Goal: Task Accomplishment & Management: Use online tool/utility

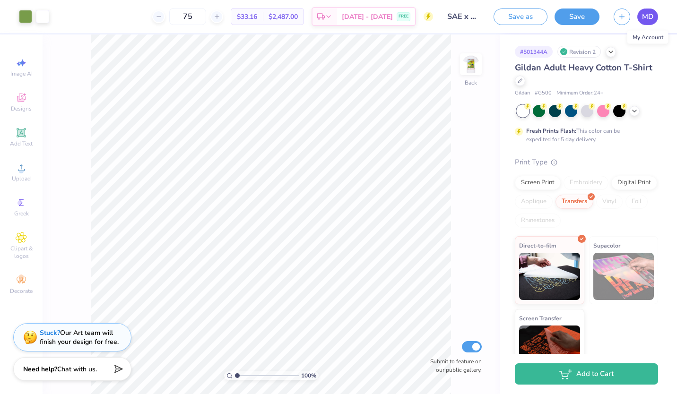
click at [646, 12] on span "MD" at bounding box center [647, 16] width 11 height 11
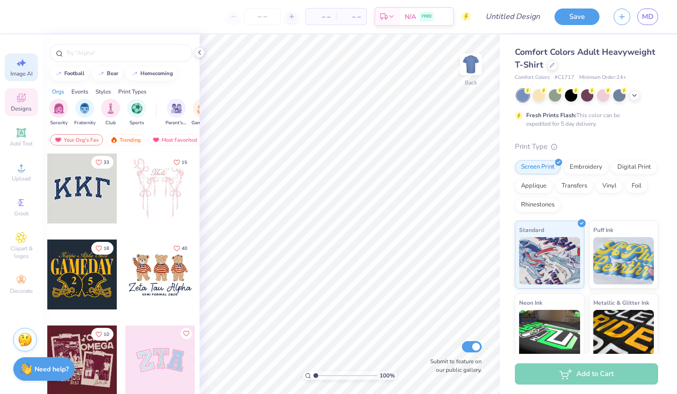
click at [21, 75] on span "Image AI" at bounding box center [21, 74] width 22 height 8
select select "4"
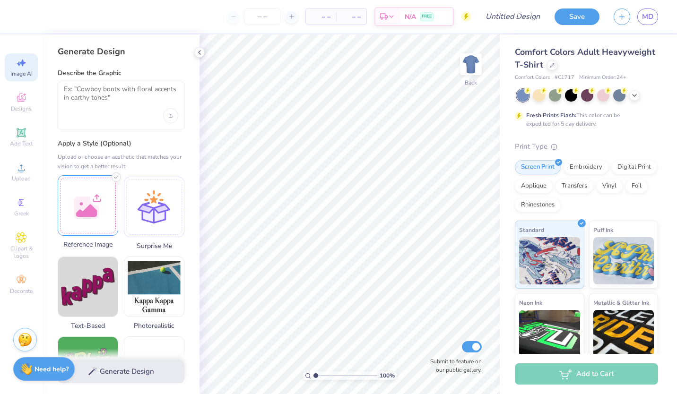
click at [95, 208] on div at bounding box center [88, 205] width 61 height 61
click at [20, 105] on div "Designs" at bounding box center [21, 102] width 33 height 28
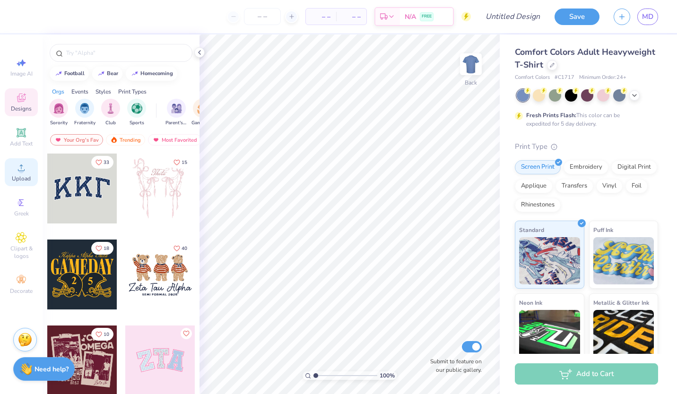
click at [20, 168] on icon at bounding box center [21, 167] width 11 height 11
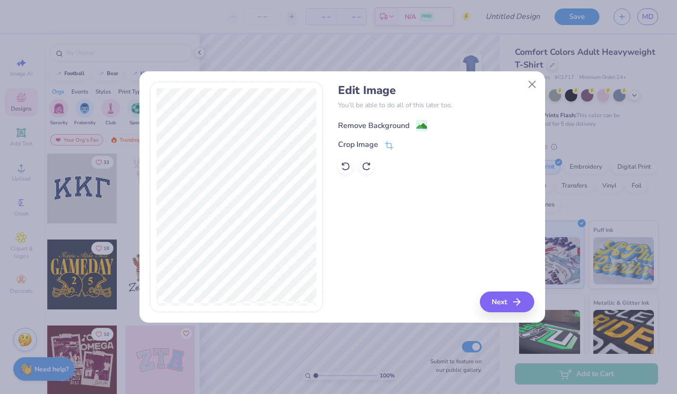
click at [378, 127] on div "Remove Background" at bounding box center [373, 125] width 71 height 11
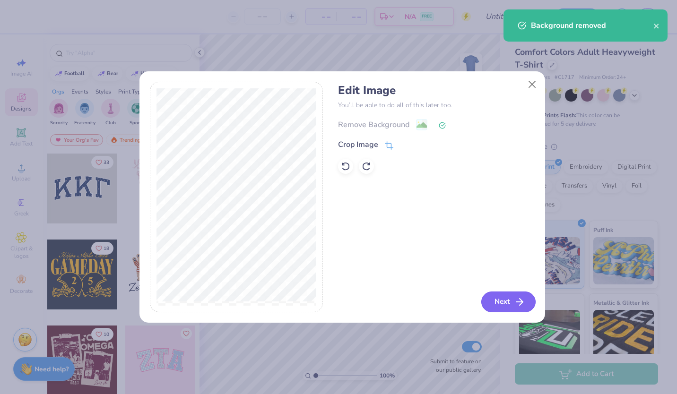
click at [494, 301] on button "Next" at bounding box center [508, 302] width 54 height 21
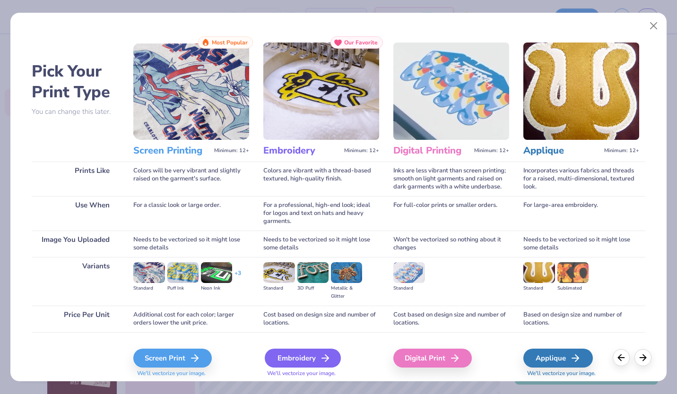
click at [304, 357] on div "Embroidery" at bounding box center [303, 358] width 76 height 19
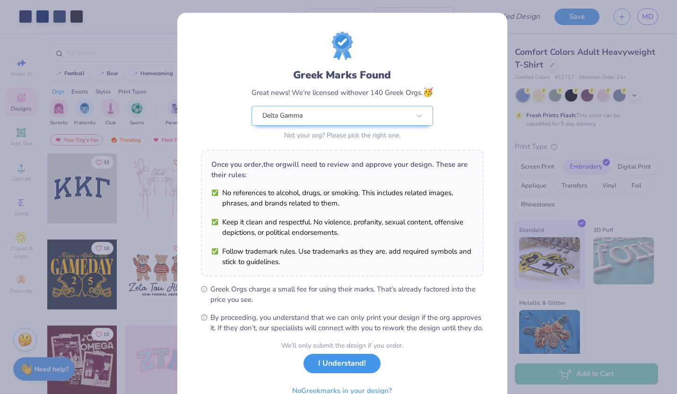
click at [349, 374] on button "I Understand!" at bounding box center [342, 363] width 77 height 19
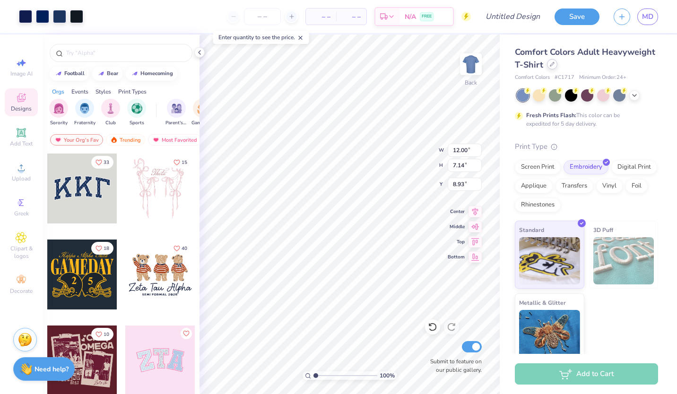
click at [558, 68] on div at bounding box center [552, 64] width 10 height 10
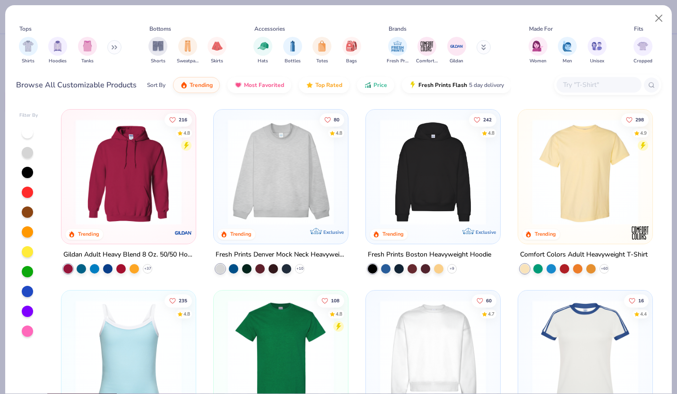
click at [318, 167] on img at bounding box center [280, 172] width 115 height 106
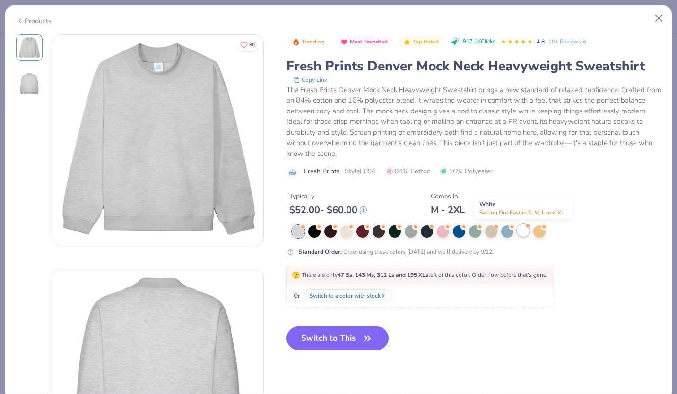
click at [522, 230] on div at bounding box center [523, 231] width 12 height 12
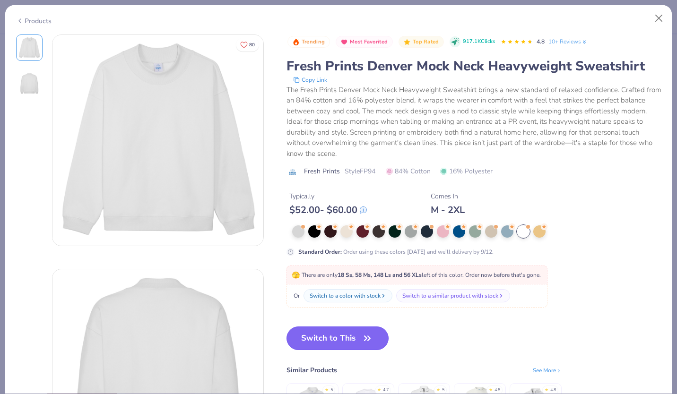
click at [329, 336] on button "Switch to This" at bounding box center [338, 339] width 103 height 24
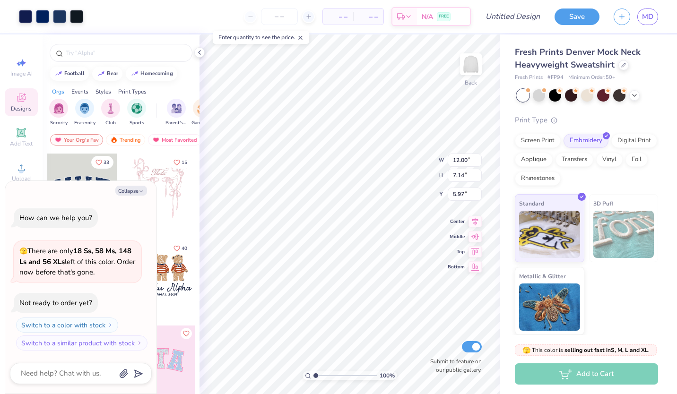
type textarea "x"
type input "2.15"
click at [201, 55] on icon at bounding box center [200, 53] width 8 height 8
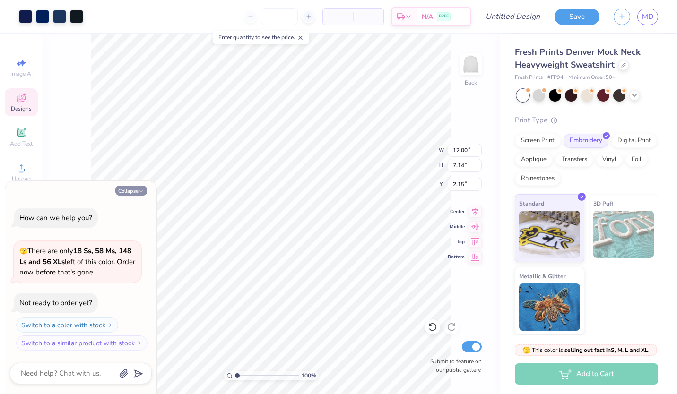
click at [139, 194] on icon "button" at bounding box center [142, 192] width 6 height 6
type textarea "x"
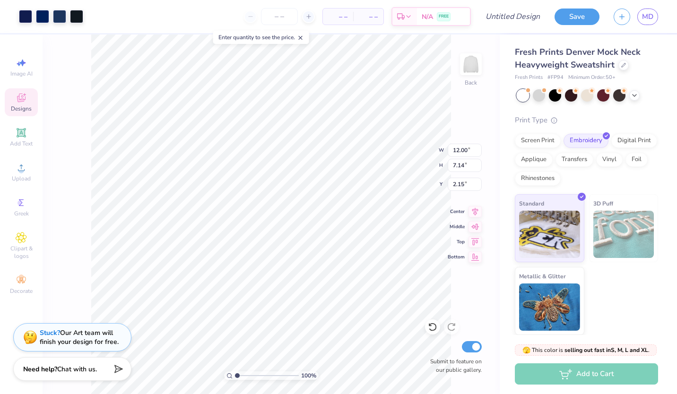
type input "7.79"
type input "4.64"
type input "2.74"
type input "6.94"
type input "4.13"
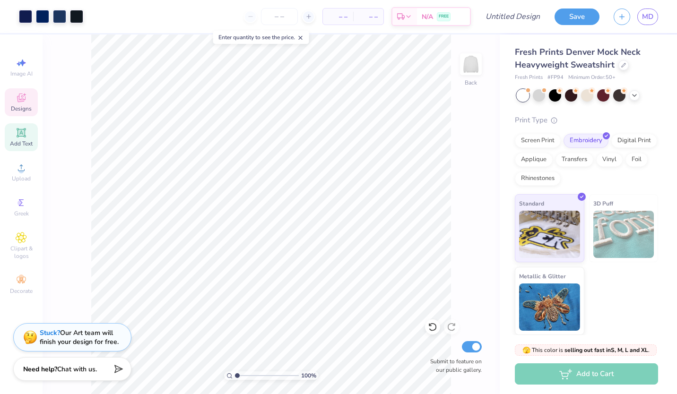
click at [23, 139] on div "Add Text" at bounding box center [21, 137] width 33 height 28
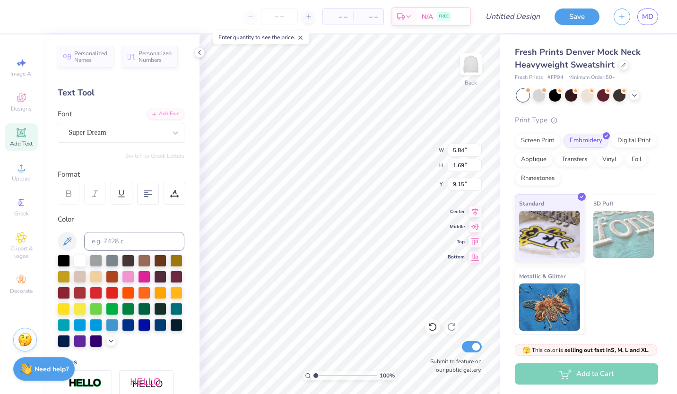
type textarea "T"
type textarea "Est. 1873"
click at [139, 139] on div at bounding box center [117, 132] width 97 height 13
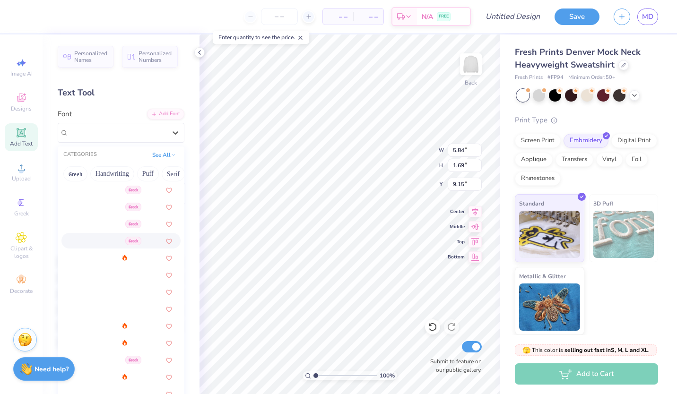
scroll to position [171, 0]
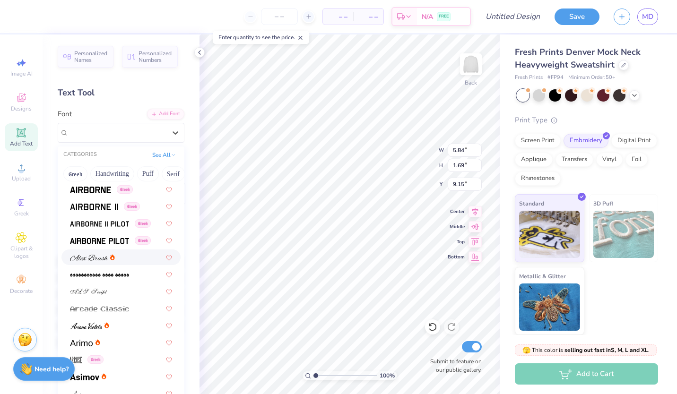
click at [115, 255] on div at bounding box center [121, 258] width 102 height 10
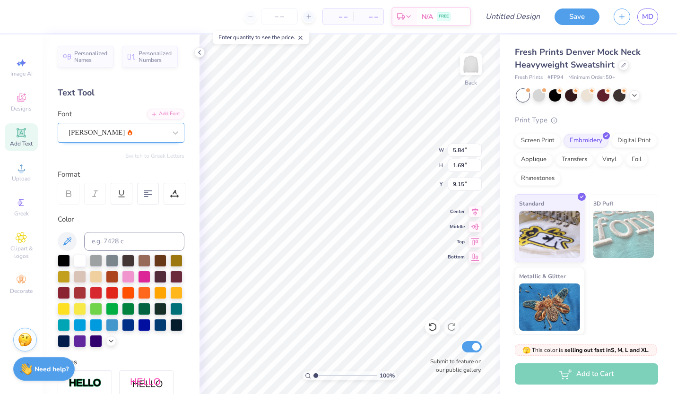
click at [125, 129] on div "[PERSON_NAME]" at bounding box center [117, 132] width 99 height 15
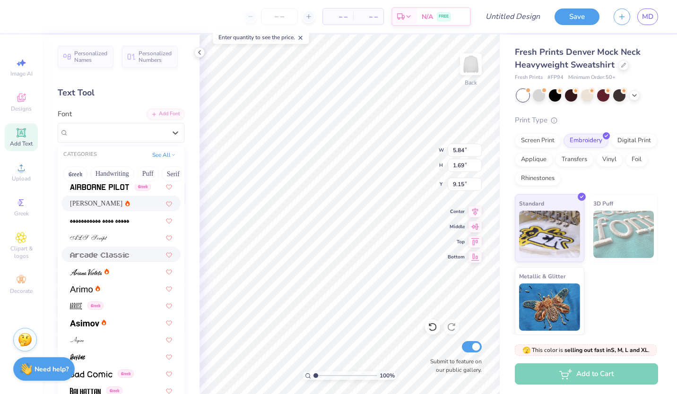
scroll to position [226, 0]
click at [123, 273] on div at bounding box center [121, 271] width 102 height 10
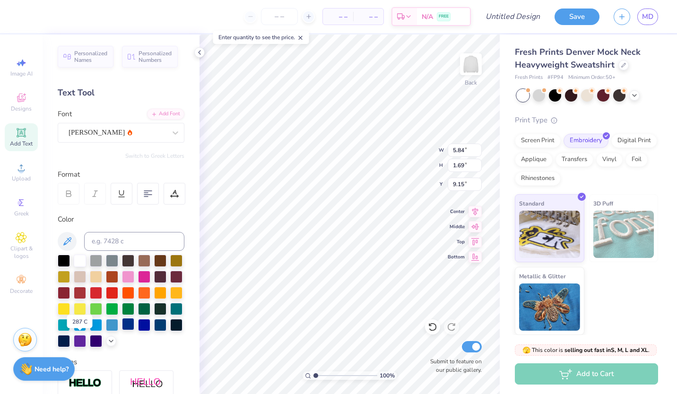
click at [122, 331] on div at bounding box center [128, 324] width 12 height 12
click at [138, 331] on div at bounding box center [144, 324] width 12 height 12
click at [154, 331] on div at bounding box center [160, 324] width 12 height 12
click at [170, 331] on div at bounding box center [176, 324] width 12 height 12
click at [154, 331] on div at bounding box center [160, 324] width 12 height 12
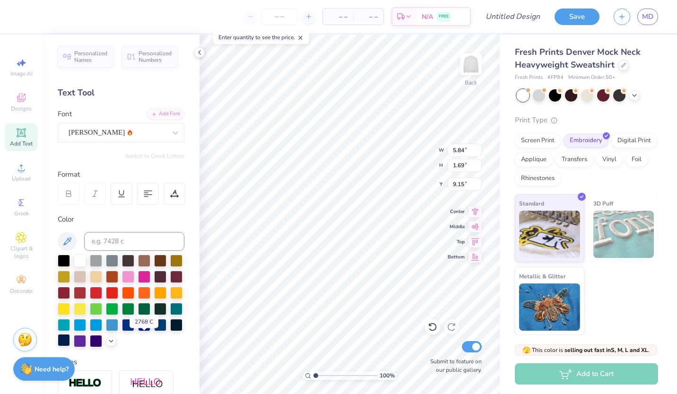
click at [70, 345] on div at bounding box center [64, 340] width 12 height 12
click at [154, 331] on div at bounding box center [160, 324] width 12 height 12
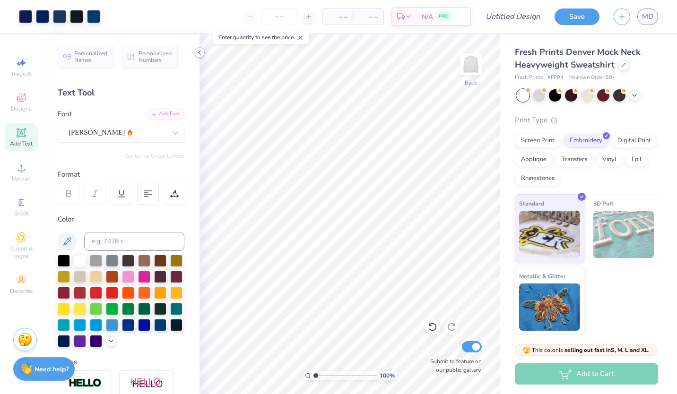
click at [197, 52] on icon at bounding box center [200, 53] width 8 height 8
type input "4.52"
type input "1.43"
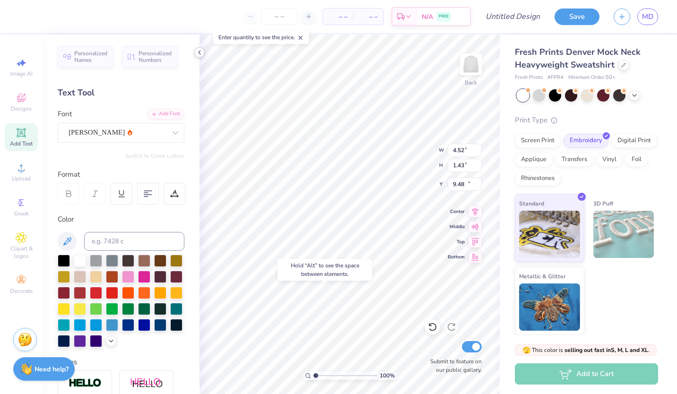
type input "15.15"
type input "4.52"
type input "1.43"
type input "15.15"
type input "6.94"
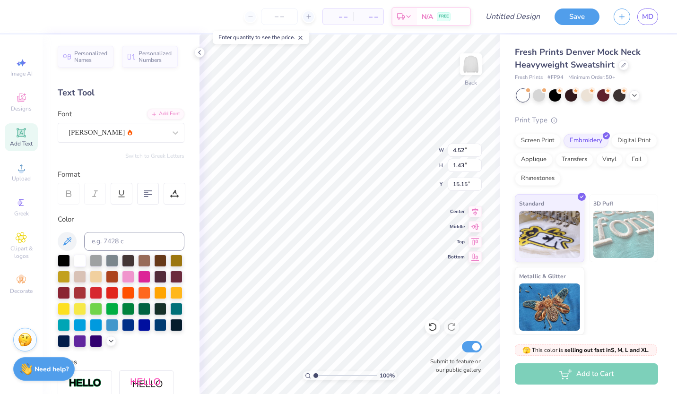
type input "4.13"
type input "2.74"
type input "4.52"
type input "1.43"
type input "15.15"
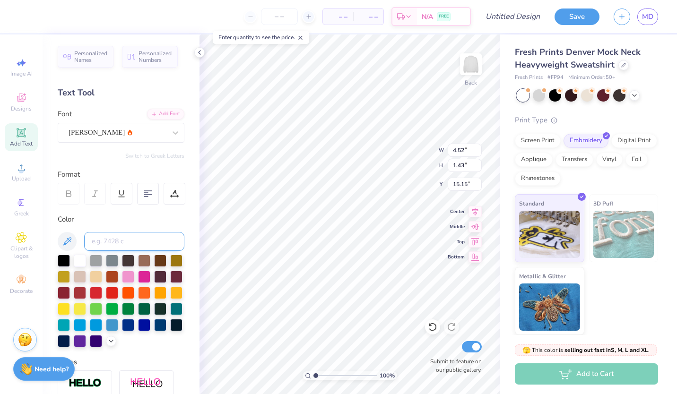
click at [119, 243] on input at bounding box center [134, 241] width 100 height 19
type input "2766"
type input "c"
type input "2766"
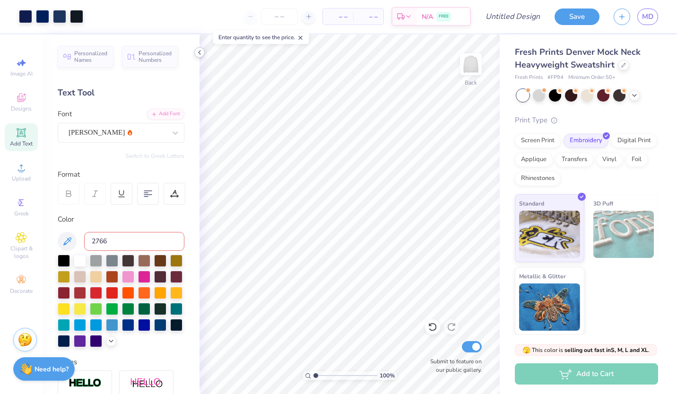
click at [200, 52] on icon at bounding box center [200, 53] width 8 height 8
type input "15.22"
click at [200, 55] on icon at bounding box center [200, 53] width 8 height 8
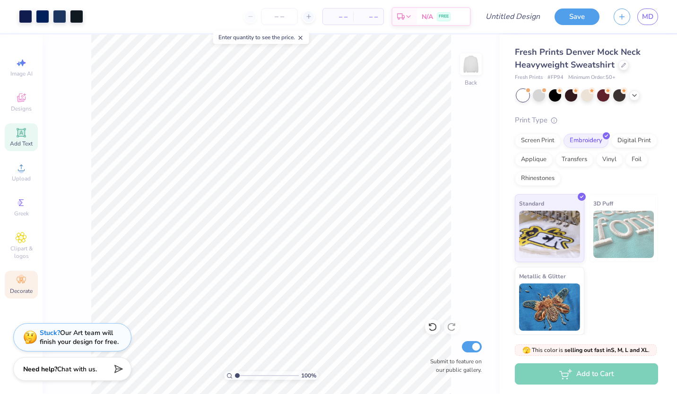
click at [30, 281] on div "Decorate" at bounding box center [21, 285] width 33 height 28
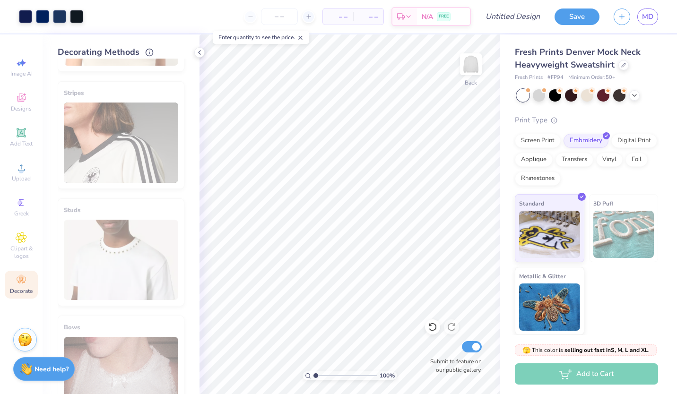
scroll to position [337, 0]
click at [200, 51] on icon at bounding box center [200, 53] width 8 height 8
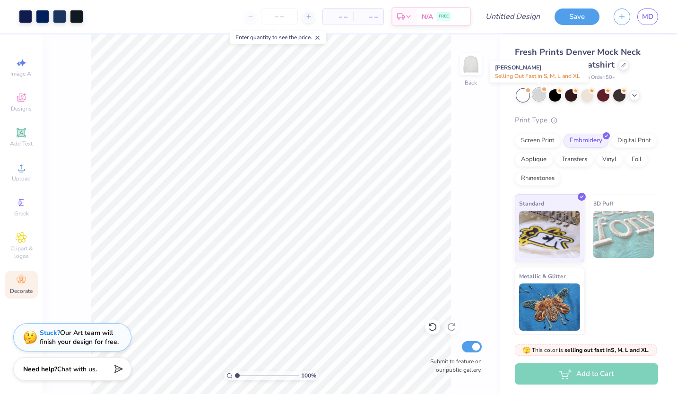
click at [541, 94] on div at bounding box center [539, 94] width 12 height 12
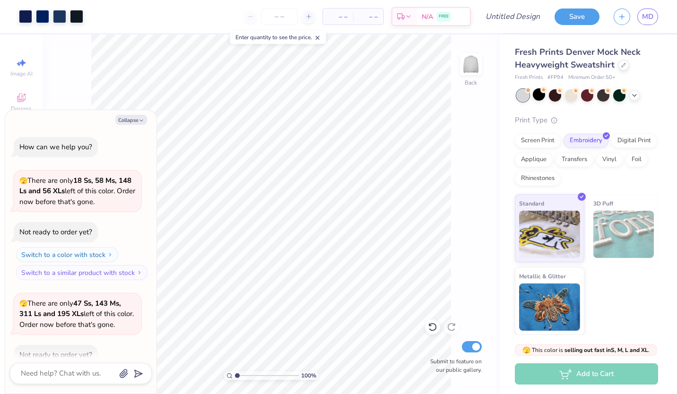
scroll to position [52, 0]
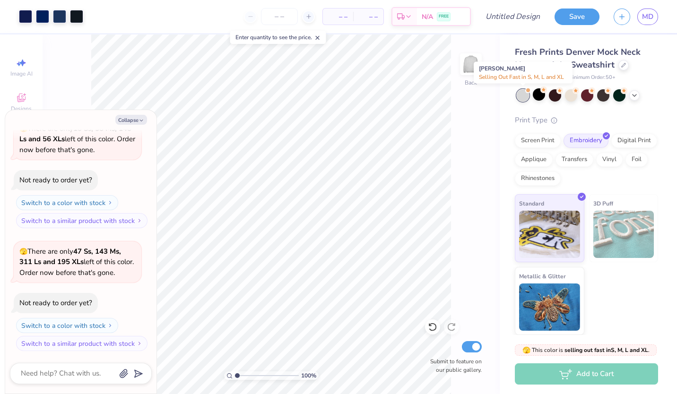
click at [523, 98] on div at bounding box center [523, 95] width 12 height 12
click at [140, 121] on polyline "button" at bounding box center [141, 120] width 3 height 1
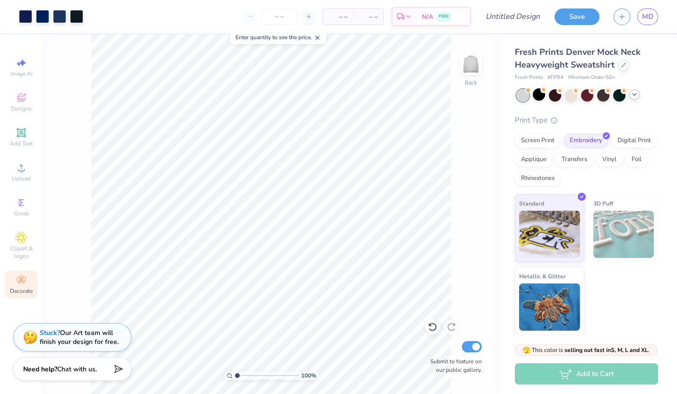
click at [636, 98] on div at bounding box center [634, 94] width 10 height 10
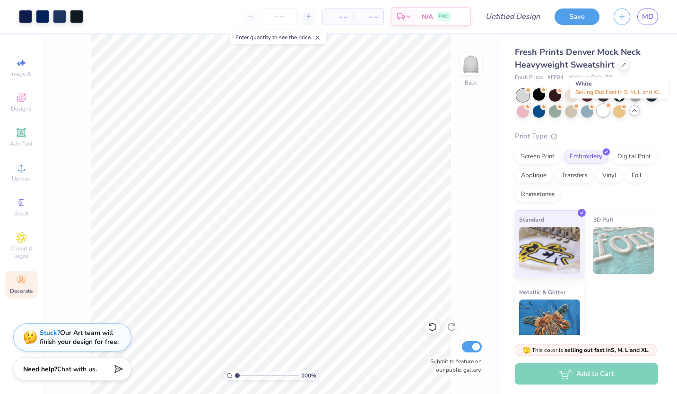
click at [610, 112] on div at bounding box center [603, 111] width 12 height 12
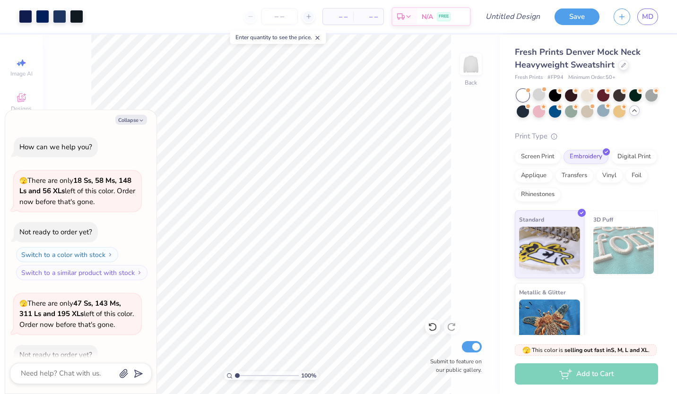
scroll to position [298, 0]
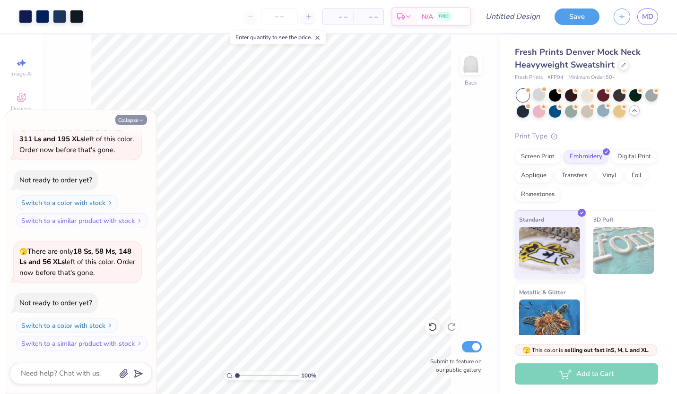
click at [139, 121] on icon "button" at bounding box center [142, 121] width 6 height 6
type textarea "x"
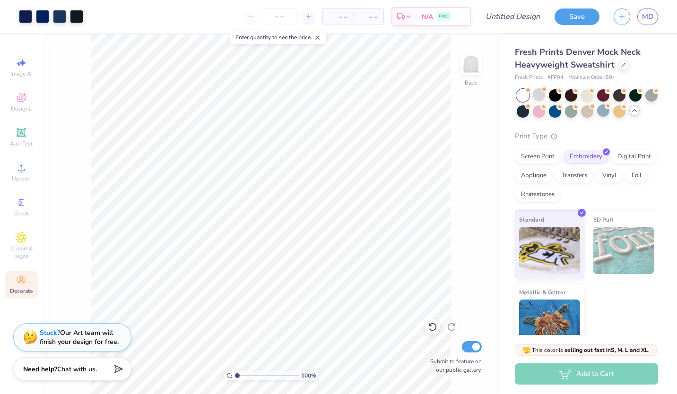
type input "1"
